Goal: Task Accomplishment & Management: Use online tool/utility

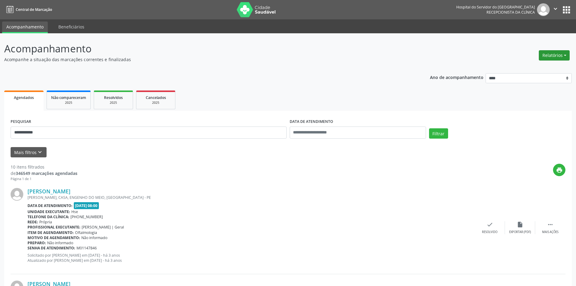
click at [550, 54] on button "Relatórios" at bounding box center [553, 55] width 31 height 10
click at [529, 69] on link "Agendamentos" at bounding box center [537, 68] width 65 height 8
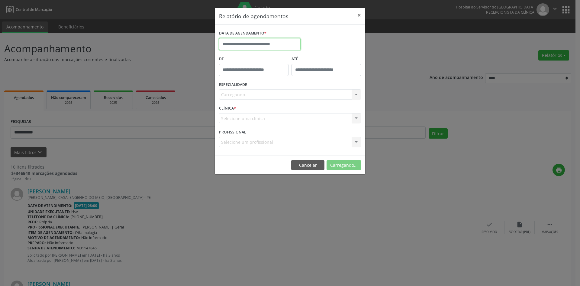
click at [253, 41] on input "text" at bounding box center [260, 44] width 82 height 12
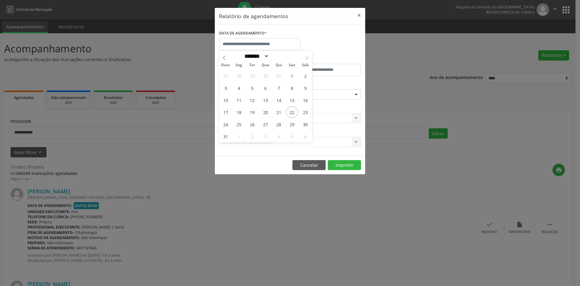
click at [306, 57] on icon at bounding box center [307, 58] width 4 height 4
click at [308, 56] on icon at bounding box center [307, 58] width 4 height 4
select select "*"
click at [263, 71] on span "1" at bounding box center [266, 76] width 12 height 12
type input "**********"
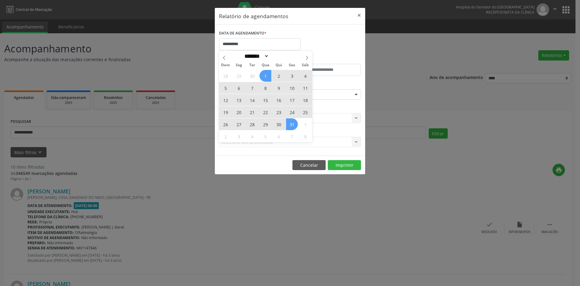
drag, startPoint x: 263, startPoint y: 71, endPoint x: 288, endPoint y: 124, distance: 57.7
click at [288, 124] on div "28 29 30 1 2 3 4 5 6 7 8 9 10 11 12 13 14 15 16 17 18 19 20 21 22 23 24 25 26 2…" at bounding box center [265, 105] width 93 height 73
click at [288, 124] on span "31" at bounding box center [292, 124] width 12 height 12
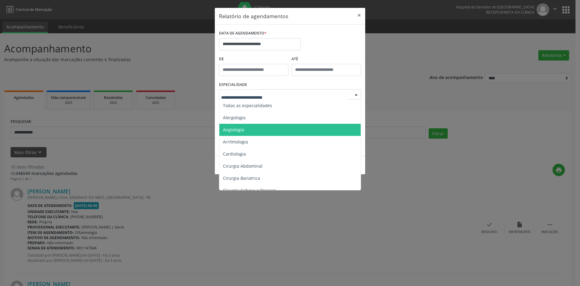
click at [249, 127] on span "Angiologia" at bounding box center [290, 130] width 142 height 12
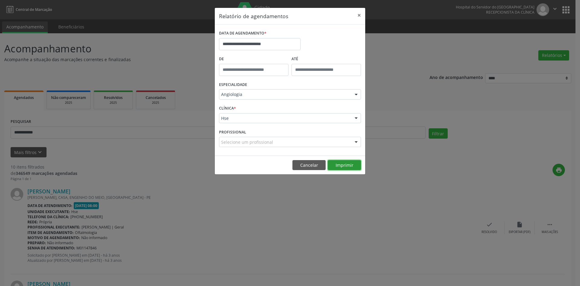
click at [343, 165] on button "Imprimir" at bounding box center [344, 165] width 33 height 10
click at [343, 164] on button "Imprimir" at bounding box center [344, 165] width 33 height 10
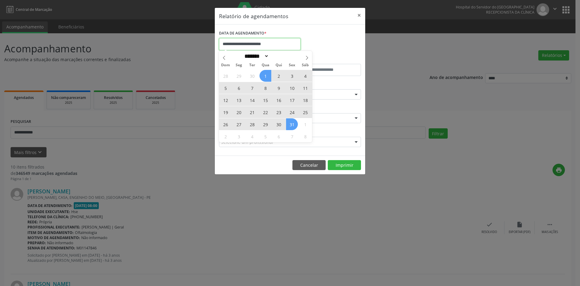
click at [284, 44] on input "**********" at bounding box center [260, 44] width 82 height 12
click at [224, 57] on icon at bounding box center [224, 58] width 2 height 4
select select "*"
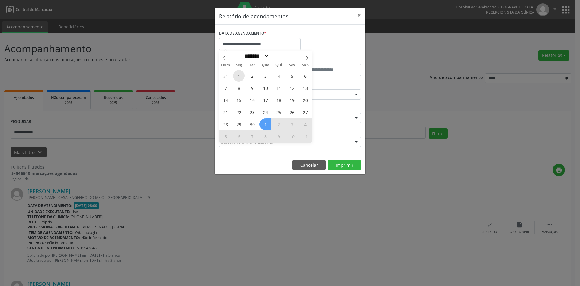
click at [241, 74] on span "1" at bounding box center [239, 76] width 12 height 12
type input "**********"
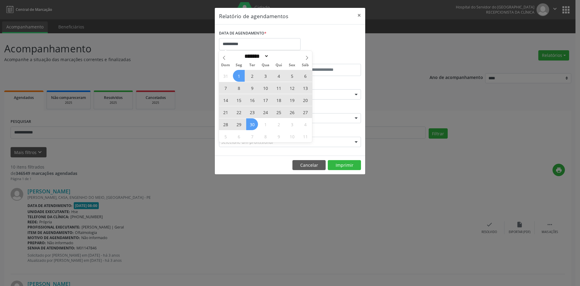
drag, startPoint x: 241, startPoint y: 74, endPoint x: 252, endPoint y: 121, distance: 47.8
click at [252, 121] on div "31 1 2 3 4 5 6 7 8 9 10 11 12 13 14 15 16 17 18 19 20 21 22 23 24 25 26 27 28 2…" at bounding box center [265, 105] width 93 height 73
click at [252, 121] on span "30" at bounding box center [252, 124] width 12 height 12
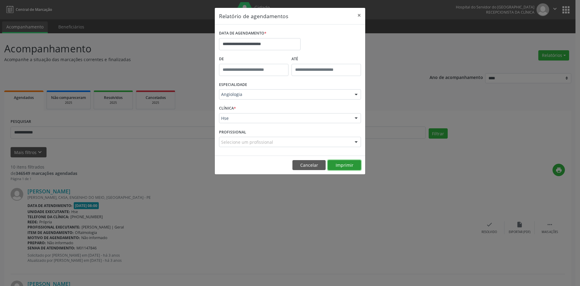
click at [340, 165] on button "Imprimir" at bounding box center [344, 165] width 33 height 10
